Goal: Ask a question

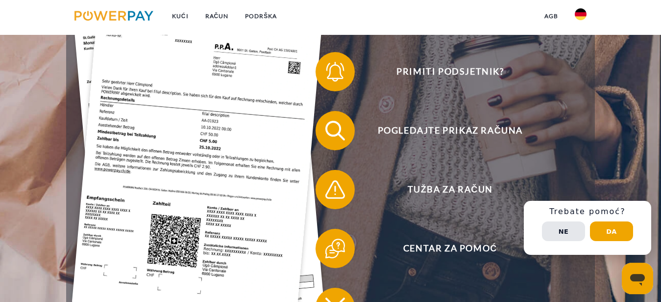
scroll to position [250, 0]
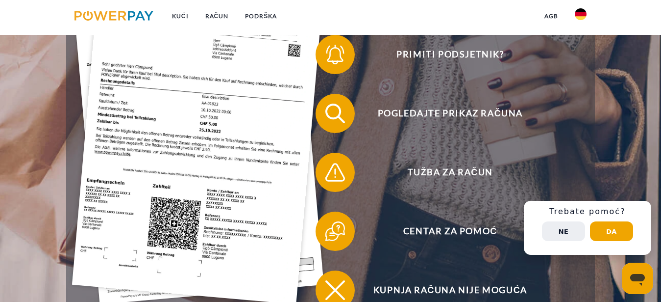
click at [576, 230] on button "Ne" at bounding box center [563, 231] width 43 height 20
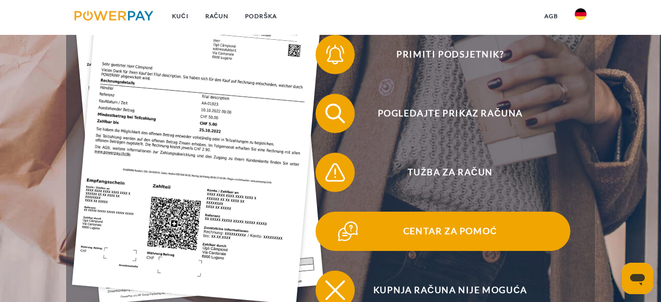
click at [450, 130] on span "Pogledajte prikaz računa" at bounding box center [450, 113] width 240 height 39
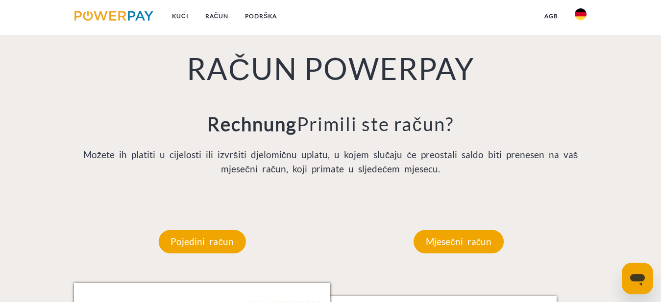
scroll to position [700, 0]
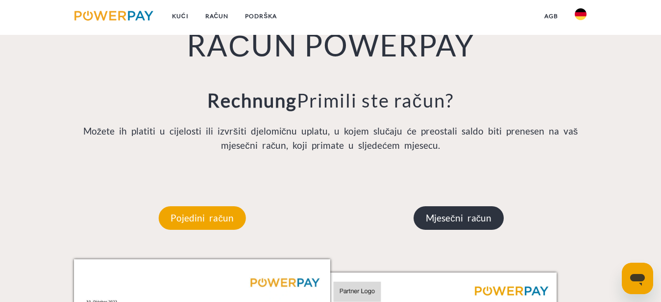
click at [493, 226] on p "Mjesečni račun" at bounding box center [459, 218] width 90 height 24
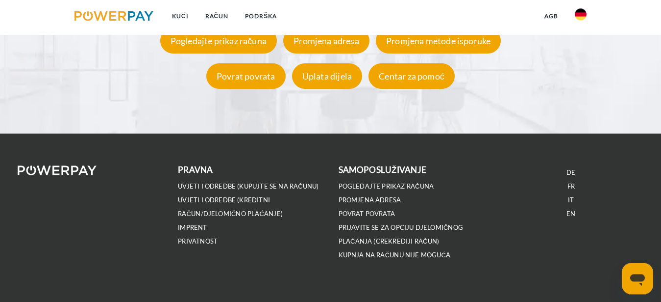
scroll to position [1840, 0]
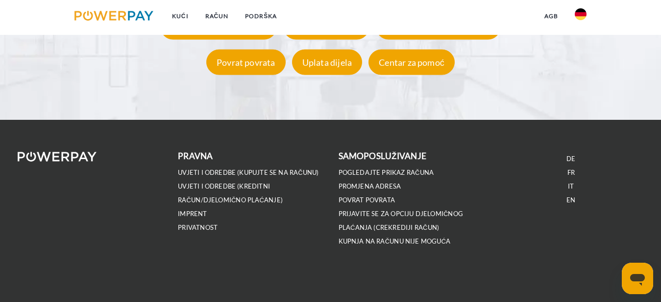
click at [645, 278] on icon "Messaging-Fenster öffnen" at bounding box center [638, 280] width 15 height 12
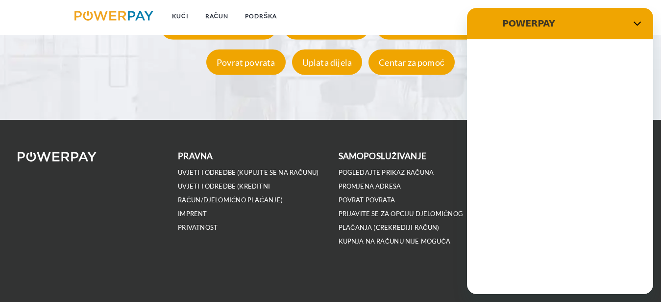
scroll to position [0, 0]
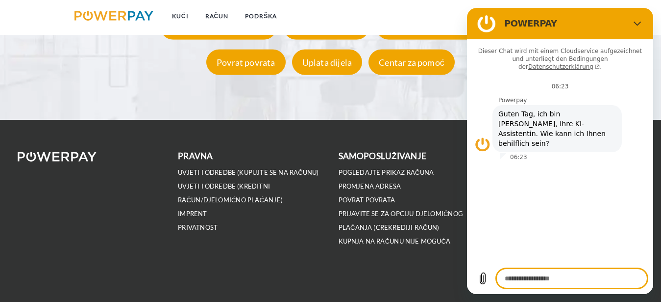
type textarea "*"
paste textarea "**********"
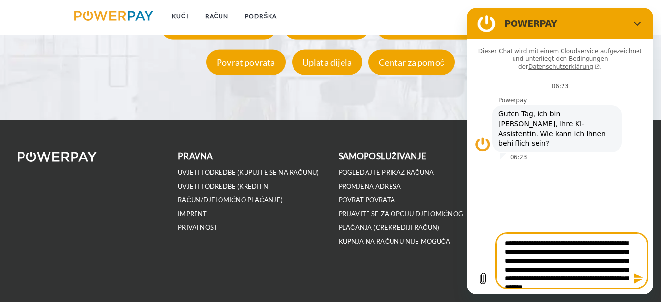
type textarea "**********"
type textarea "*"
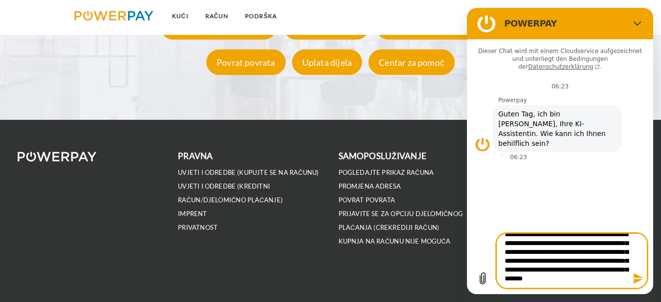
type textarea "**********"
click at [640, 278] on icon "Nachricht senden" at bounding box center [639, 278] width 12 height 12
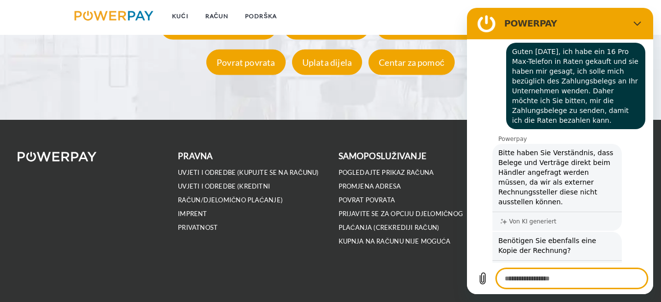
scroll to position [116, 0]
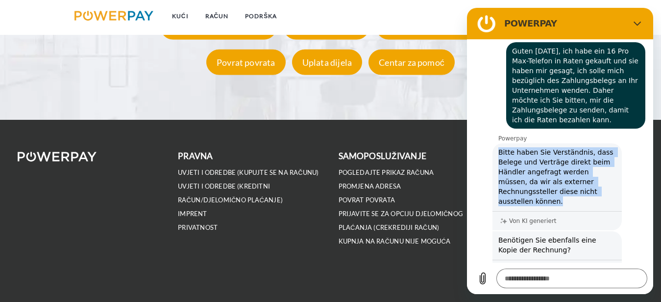
drag, startPoint x: 499, startPoint y: 134, endPoint x: 589, endPoint y: 182, distance: 101.8
click at [589, 182] on div "Powerpay sagt: Bitte haben Sie Verständnis, dass Belege und Verträge direkt bei…" at bounding box center [557, 186] width 129 height 87
copy span "Bitte haben Sie Verständnis, dass Belege und Verträge direkt beim Händler angef…"
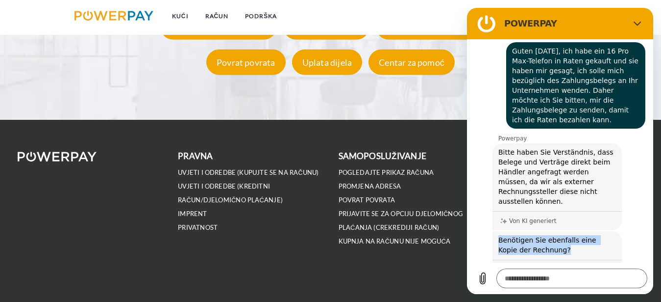
drag, startPoint x: 499, startPoint y: 211, endPoint x: 566, endPoint y: 227, distance: 68.6
click at [566, 231] on div "Powerpay sagt: Benötigen Sie ebenfalls eine Kopie der Rechnung?" at bounding box center [557, 244] width 129 height 27
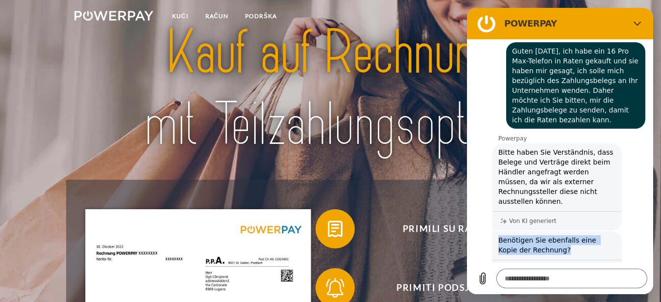
scroll to position [0, 0]
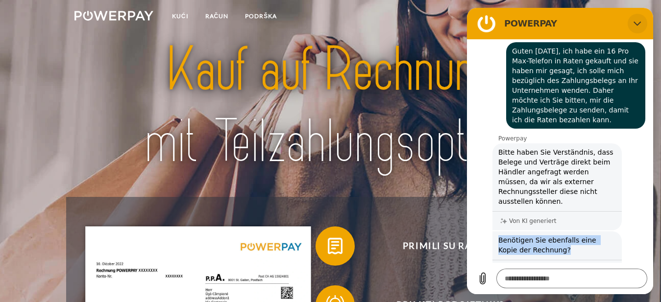
click at [644, 21] on button "Schließen" at bounding box center [638, 24] width 20 height 20
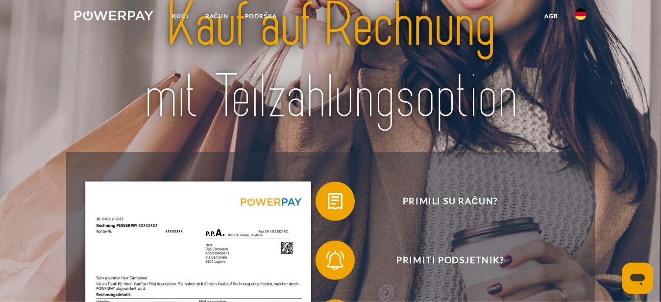
type textarea "*"
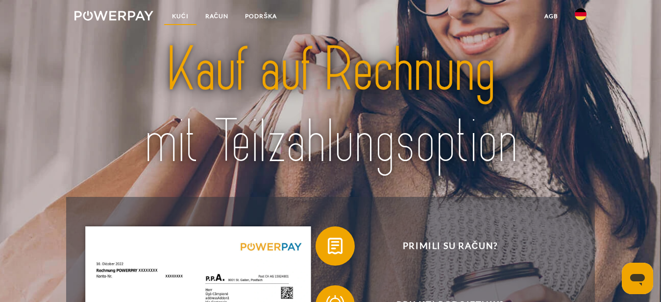
click at [185, 19] on link "Kući" at bounding box center [180, 16] width 33 height 18
click at [177, 14] on link "Kući" at bounding box center [180, 16] width 33 height 18
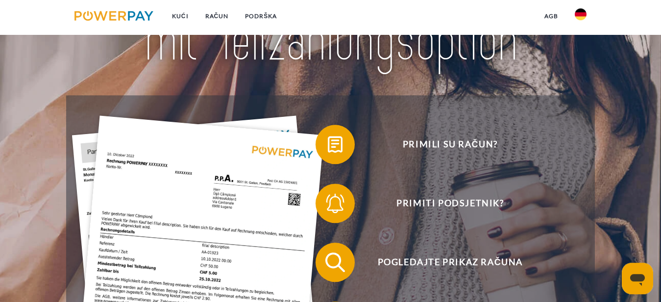
scroll to position [100, 0]
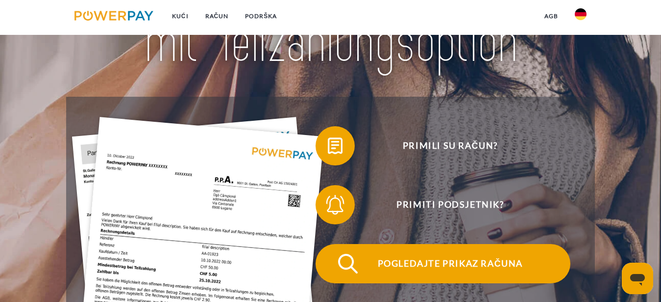
click at [437, 268] on span "Pogledajte prikaz računa" at bounding box center [450, 263] width 240 height 39
